Goal: Information Seeking & Learning: Check status

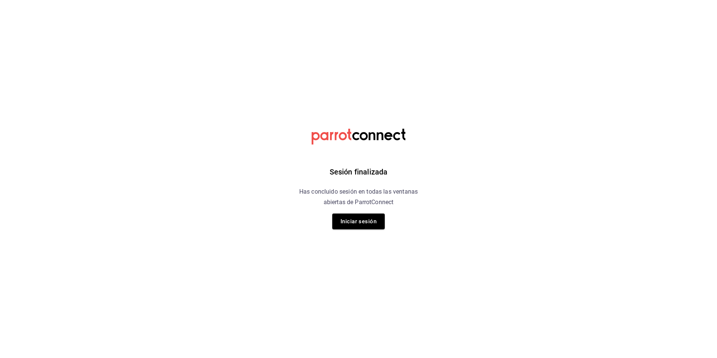
click at [362, 222] on button "Iniciar sesión" at bounding box center [358, 221] width 53 height 16
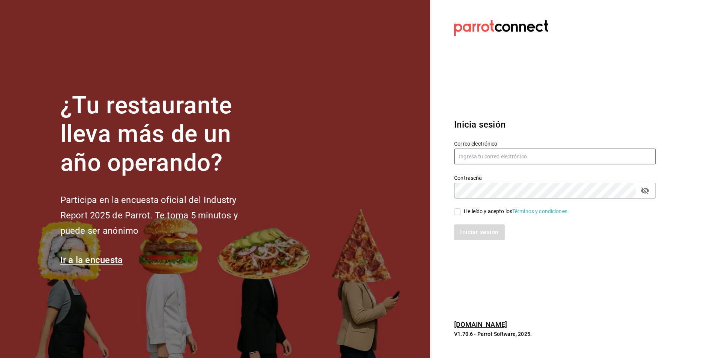
type input "[EMAIL_ADDRESS][DOMAIN_NAME]"
click at [462, 213] on label "He leído y acepto los Términos y condiciones." at bounding box center [511, 211] width 115 height 8
click at [461, 213] on input "He leído y acepto los Términos y condiciones." at bounding box center [457, 211] width 7 height 7
checkbox input "true"
click at [493, 235] on button "Iniciar sesión" at bounding box center [479, 232] width 51 height 16
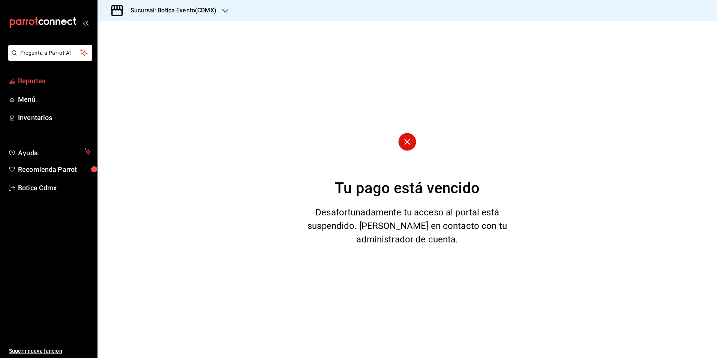
click at [18, 77] on span "Reportes" at bounding box center [54, 81] width 73 height 10
click at [232, 11] on div "Sucursal: Botica Evento(CDMX)" at bounding box center [408, 10] width 620 height 21
click at [227, 13] on icon "button" at bounding box center [225, 11] width 6 height 6
click at [126, 51] on span "Botica (CDMX)" at bounding box center [121, 49] width 35 height 8
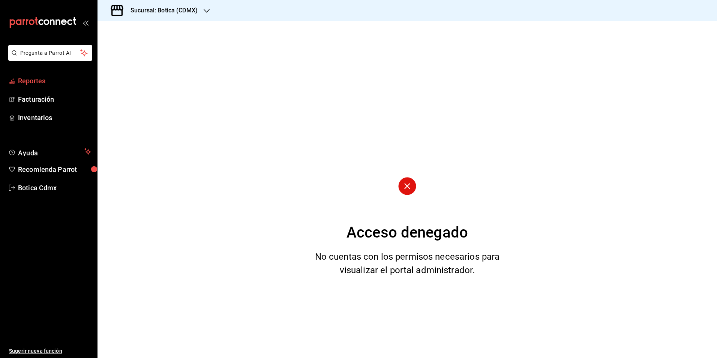
click at [45, 78] on span "Reportes" at bounding box center [54, 81] width 73 height 10
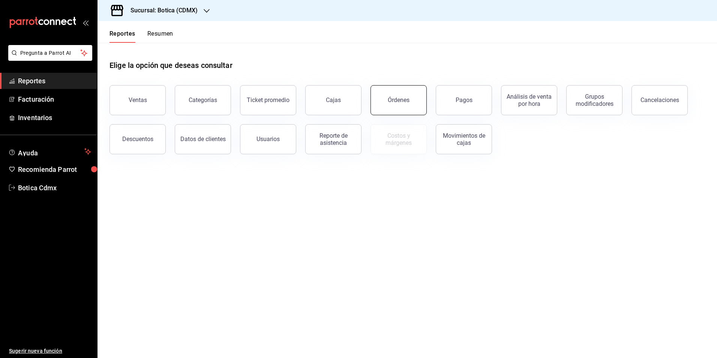
click at [402, 100] on div "Órdenes" at bounding box center [399, 99] width 22 height 7
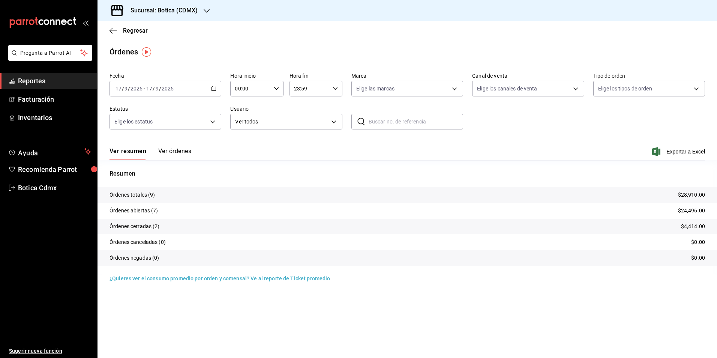
click at [277, 90] on icon "button" at bounding box center [276, 88] width 5 height 5
click at [247, 143] on span "02" at bounding box center [243, 144] width 15 height 6
click at [345, 157] on div at bounding box center [358, 179] width 717 height 358
click at [277, 88] on icon "button" at bounding box center [276, 88] width 5 height 5
click at [246, 110] on span "00" at bounding box center [243, 108] width 15 height 6
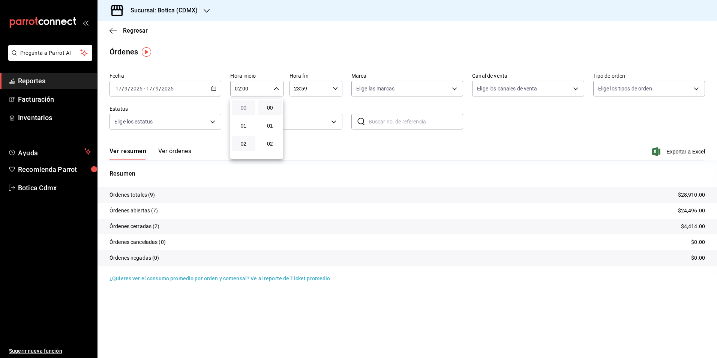
type input "00:00"
click at [351, 149] on div at bounding box center [358, 179] width 717 height 358
